Goal: Information Seeking & Learning: Check status

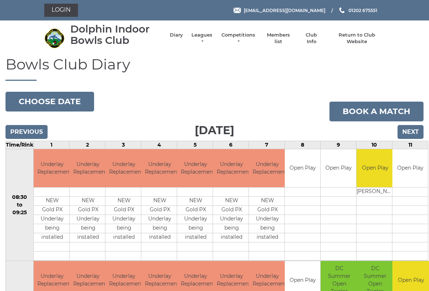
scroll to position [3, 0]
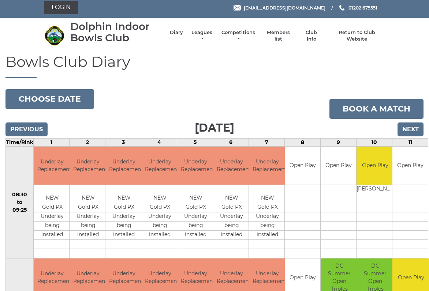
click at [31, 131] on input "Previous" at bounding box center [26, 129] width 42 height 14
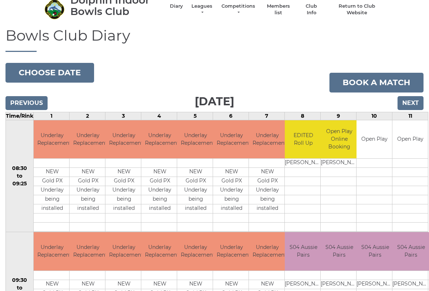
scroll to position [29, 0]
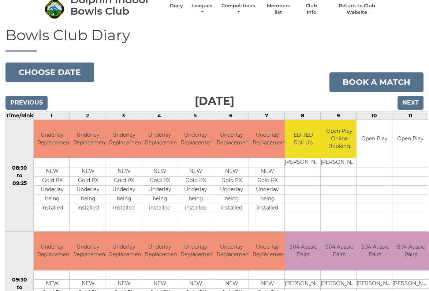
click at [202, 7] on link "Leagues" at bounding box center [201, 9] width 23 height 13
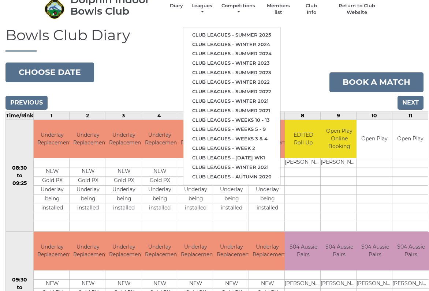
click at [244, 34] on link "Club leagues - Summer 2025" at bounding box center [231, 35] width 97 height 10
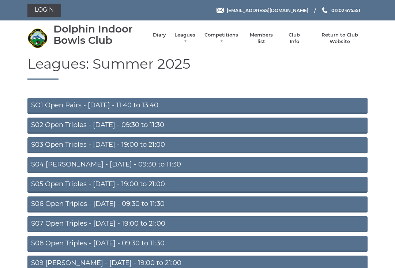
click at [167, 186] on link "S05 Open Triples - [DATE] - 19:00 to 21:00" at bounding box center [197, 185] width 340 height 16
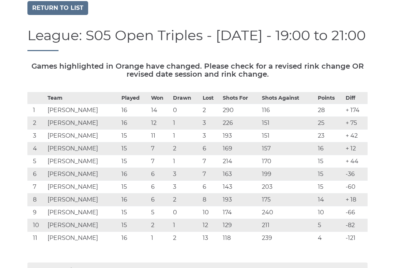
scroll to position [55, 0]
click at [71, 12] on link "Return to list" at bounding box center [57, 8] width 61 height 14
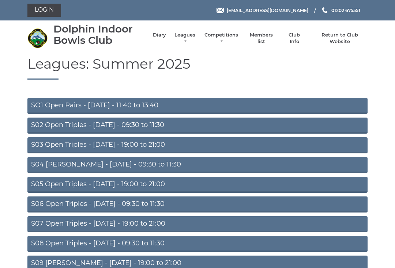
click at [160, 37] on link "Diary" at bounding box center [159, 35] width 13 height 7
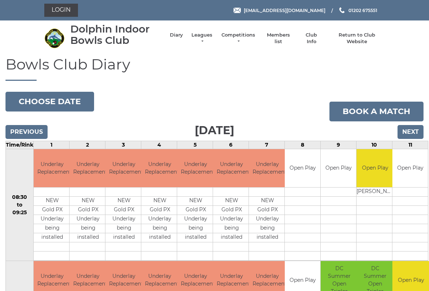
click at [412, 134] on input "Next" at bounding box center [410, 132] width 26 height 14
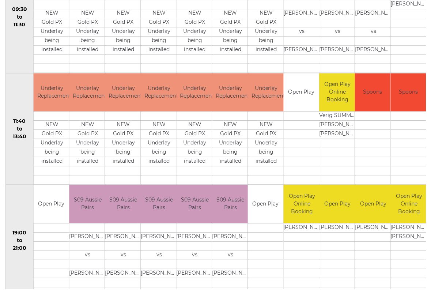
scroll to position [299, 0]
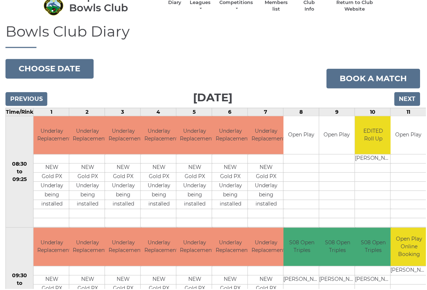
click at [414, 101] on input "Next" at bounding box center [409, 100] width 26 height 14
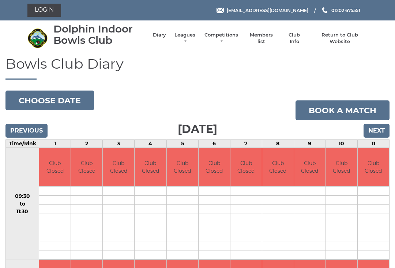
click at [382, 132] on input "Next" at bounding box center [376, 131] width 26 height 14
click at [380, 132] on input "Next" at bounding box center [376, 131] width 26 height 14
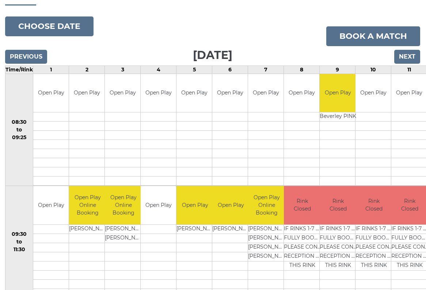
scroll to position [75, 0]
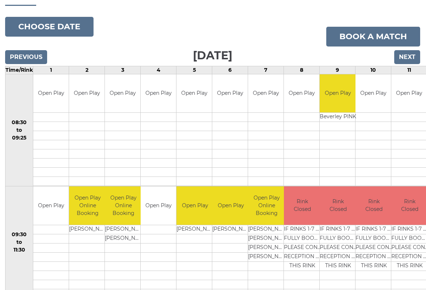
click at [38, 59] on input "Previous" at bounding box center [26, 57] width 42 height 14
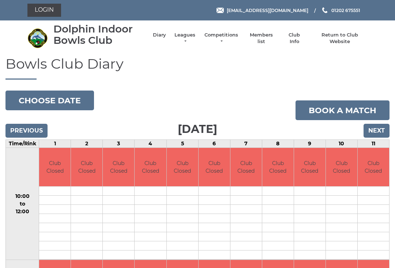
click at [35, 132] on input "Previous" at bounding box center [26, 131] width 42 height 14
click at [30, 133] on input "Previous" at bounding box center [26, 131] width 42 height 14
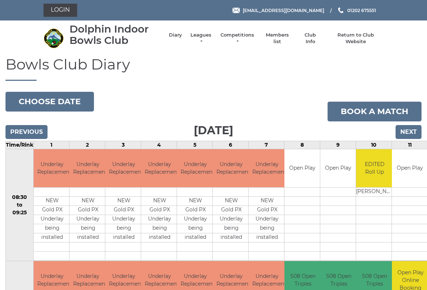
click at [413, 135] on input "Next" at bounding box center [409, 132] width 26 height 14
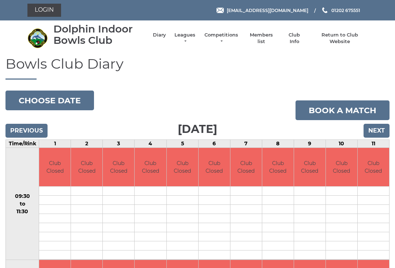
click at [381, 133] on input "Next" at bounding box center [376, 131] width 26 height 14
click at [378, 133] on input "Next" at bounding box center [376, 131] width 26 height 14
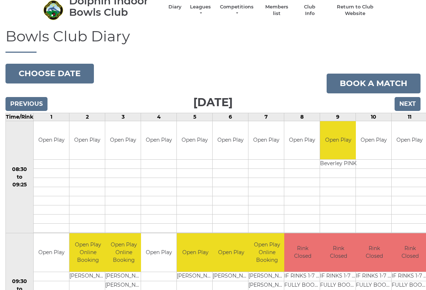
scroll to position [27, 0]
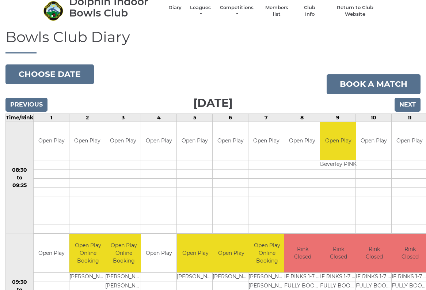
click at [39, 106] on input "Previous" at bounding box center [26, 105] width 42 height 14
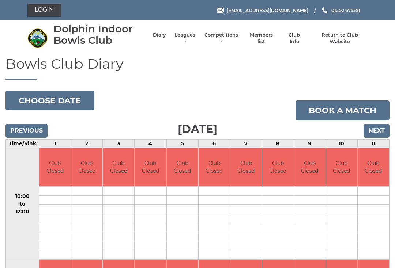
click at [37, 136] on input "Previous" at bounding box center [26, 131] width 42 height 14
click at [38, 131] on input "Previous" at bounding box center [26, 131] width 42 height 14
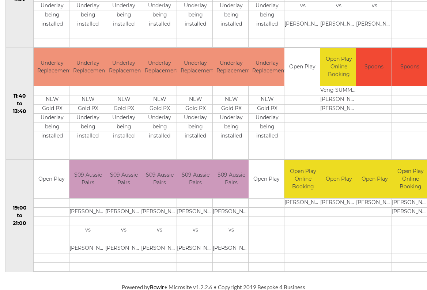
scroll to position [325, 0]
